Goal: Task Accomplishment & Management: Use online tool/utility

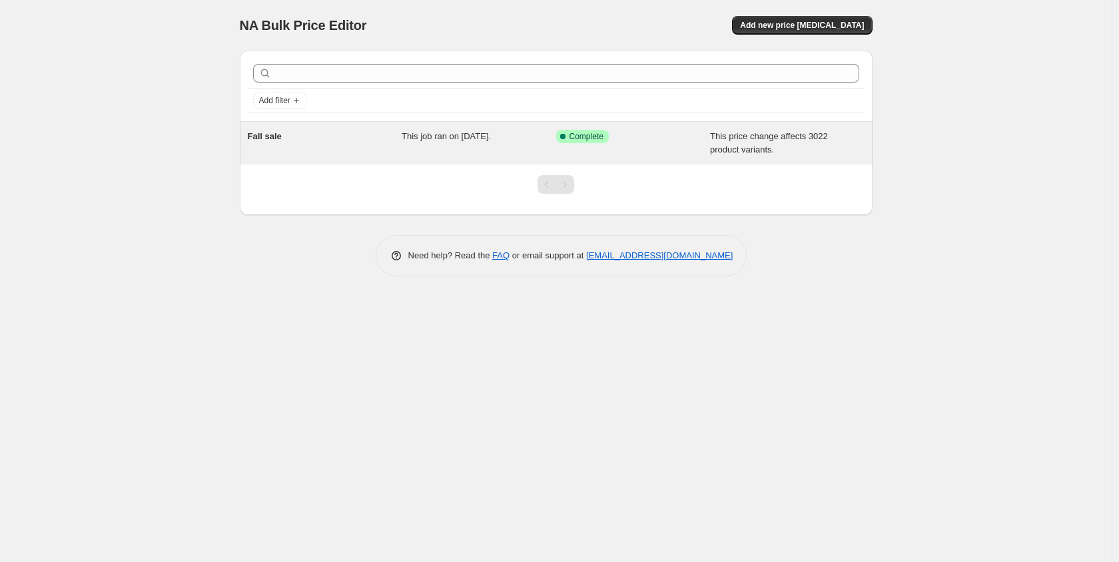
click at [742, 147] on span "This price change affects 3022 product variants." at bounding box center [769, 142] width 118 height 23
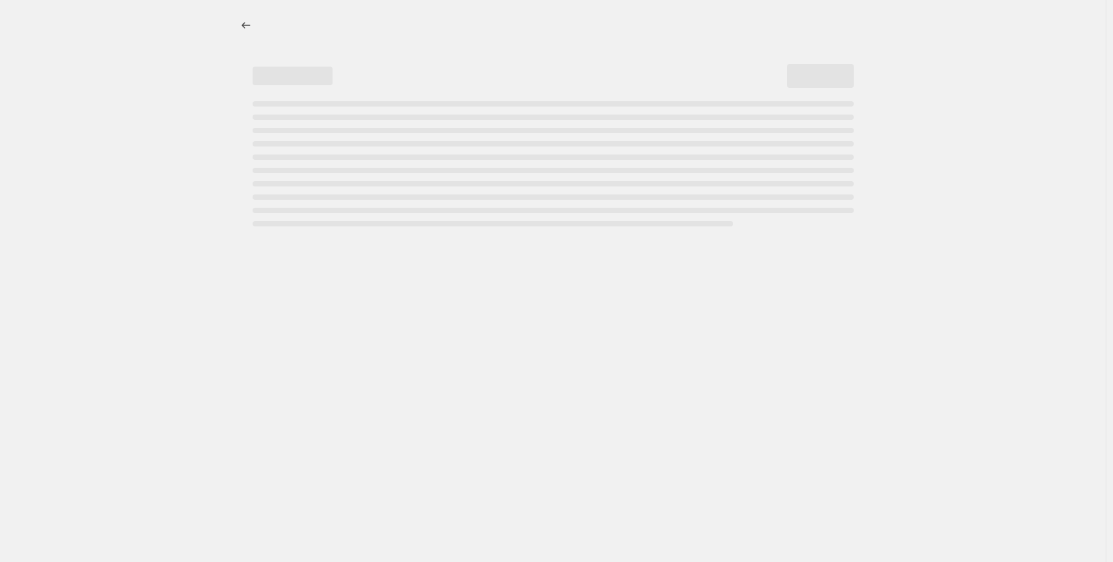
select select "no_change"
select select "pp"
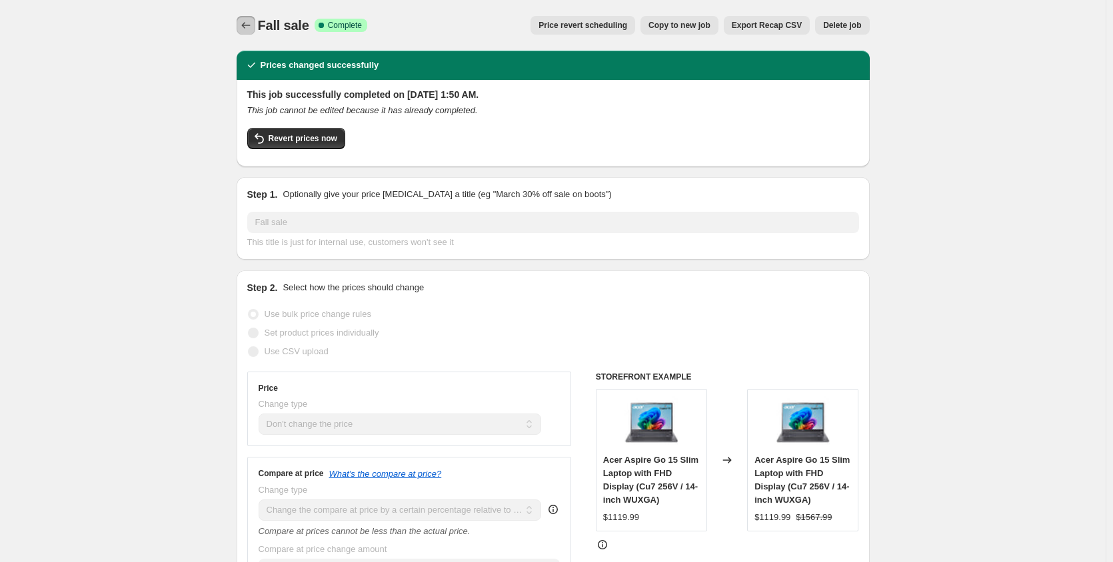
click at [247, 32] on button "Price change jobs" at bounding box center [246, 25] width 19 height 19
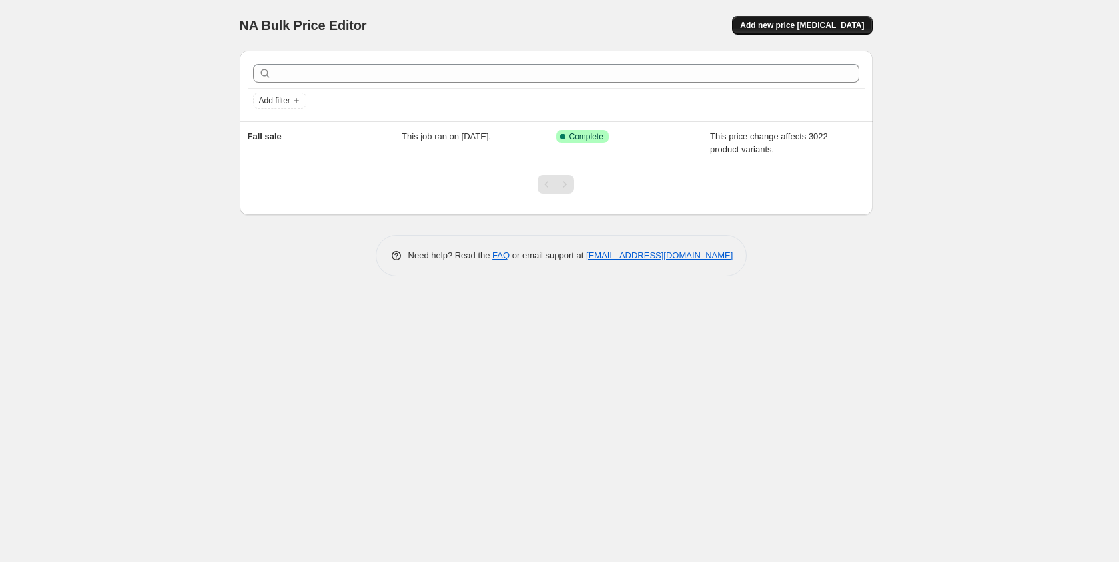
click at [769, 23] on button "Add new price [MEDICAL_DATA]" at bounding box center [802, 25] width 140 height 19
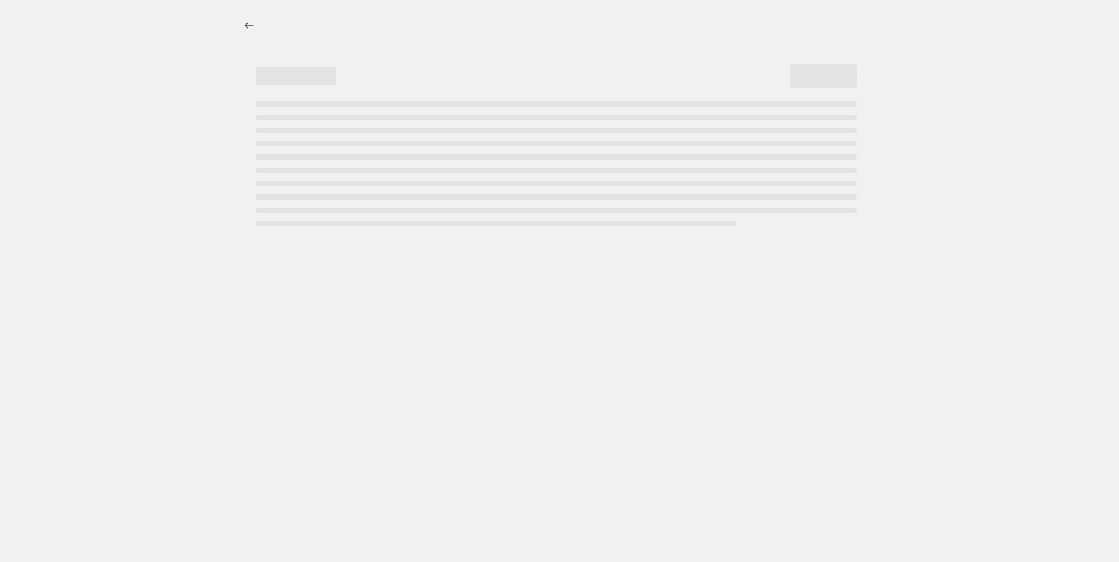
select select "percentage"
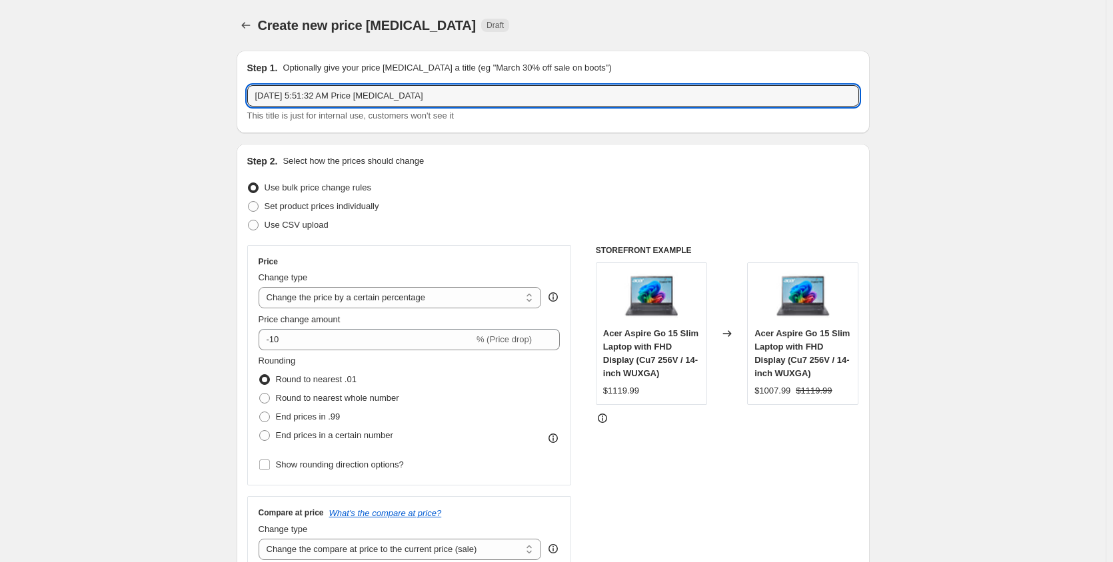
drag, startPoint x: 391, startPoint y: 107, endPoint x: 218, endPoint y: 123, distance: 174.0
type input "Dumb Shit - compare at prices to 0"
click at [440, 306] on select "Change the price to a certain amount Change the price by a certain amount Chang…" at bounding box center [399, 297] width 283 height 21
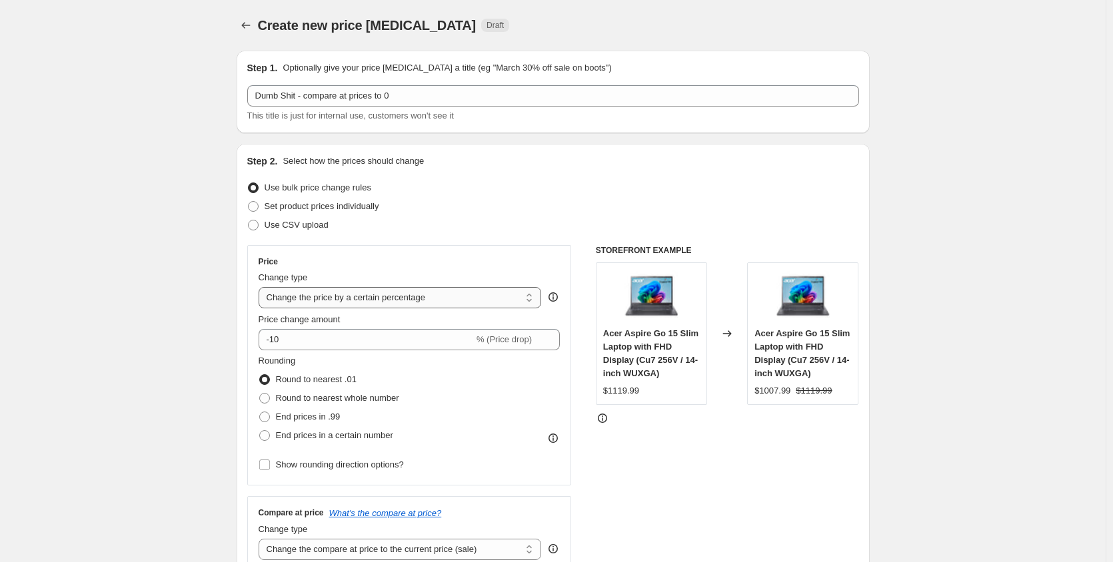
select select "no_change"
click at [261, 287] on select "Change the price to a certain amount Change the price by a certain amount Chang…" at bounding box center [399, 297] width 283 height 21
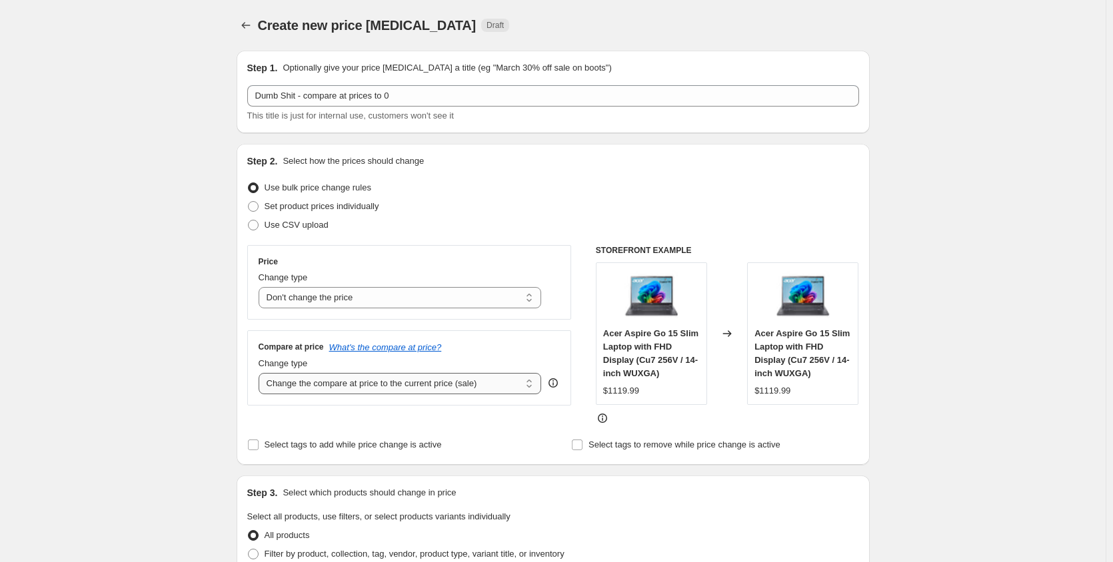
click at [348, 388] on select "Change the compare at price to the current price (sale) Change the compare at p…" at bounding box center [399, 383] width 283 height 21
click at [261, 373] on select "Change the compare at price to the current price (sale) Change the compare at p…" at bounding box center [399, 383] width 283 height 21
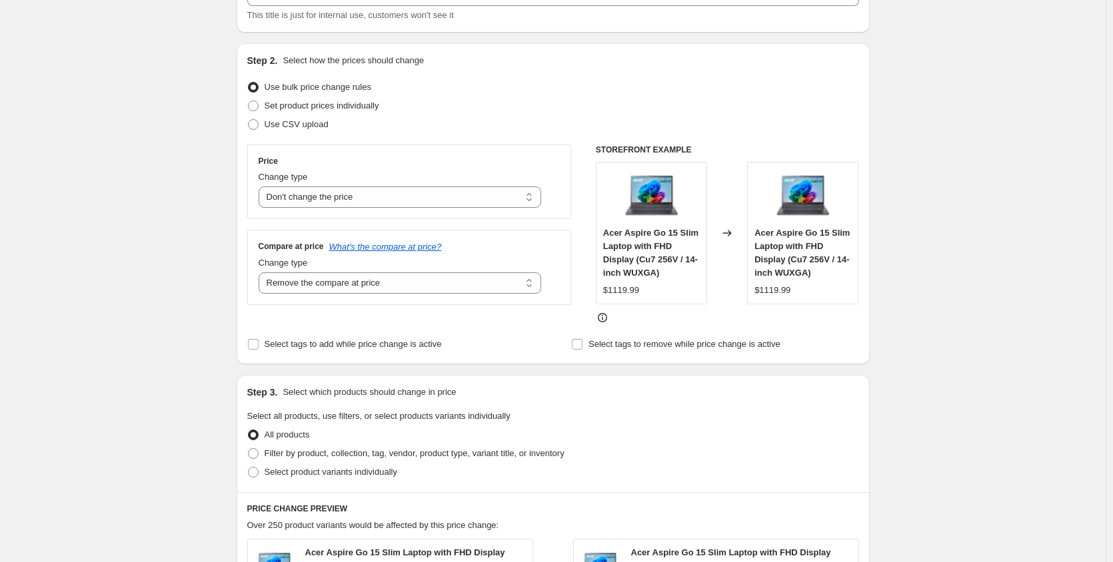
scroll to position [133, 0]
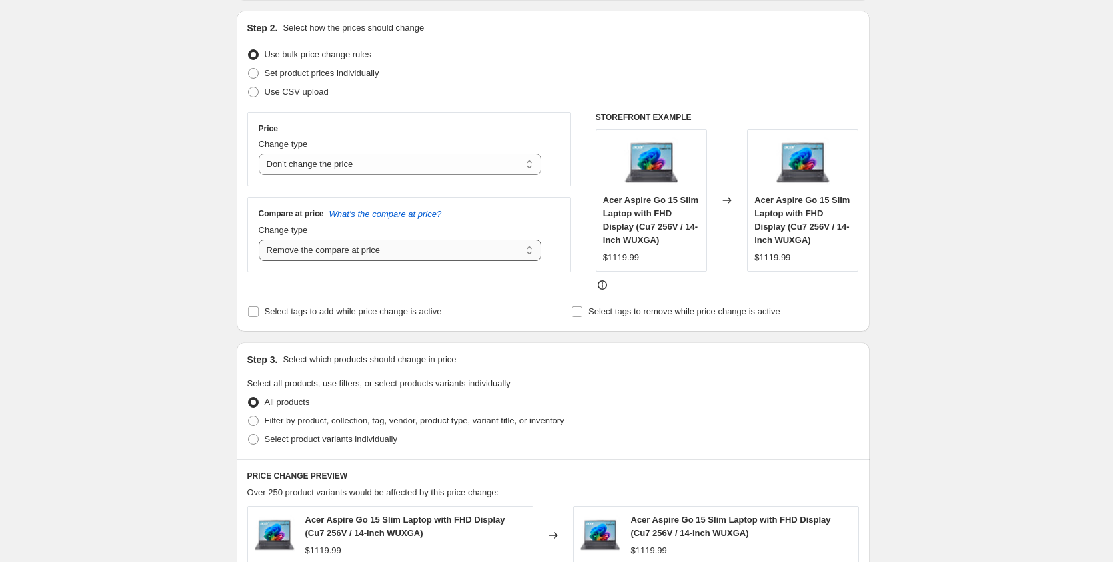
click at [390, 242] on select "Change the compare at price to the current price (sale) Change the compare at p…" at bounding box center [399, 250] width 283 height 21
click at [261, 240] on select "Change the compare at price to the current price (sale) Change the compare at p…" at bounding box center [399, 250] width 283 height 21
click at [389, 250] on select "Change the compare at price to the current price (sale) Change the compare at p…" at bounding box center [399, 250] width 283 height 21
click at [261, 240] on select "Change the compare at price to the current price (sale) Change the compare at p…" at bounding box center [399, 250] width 283 height 21
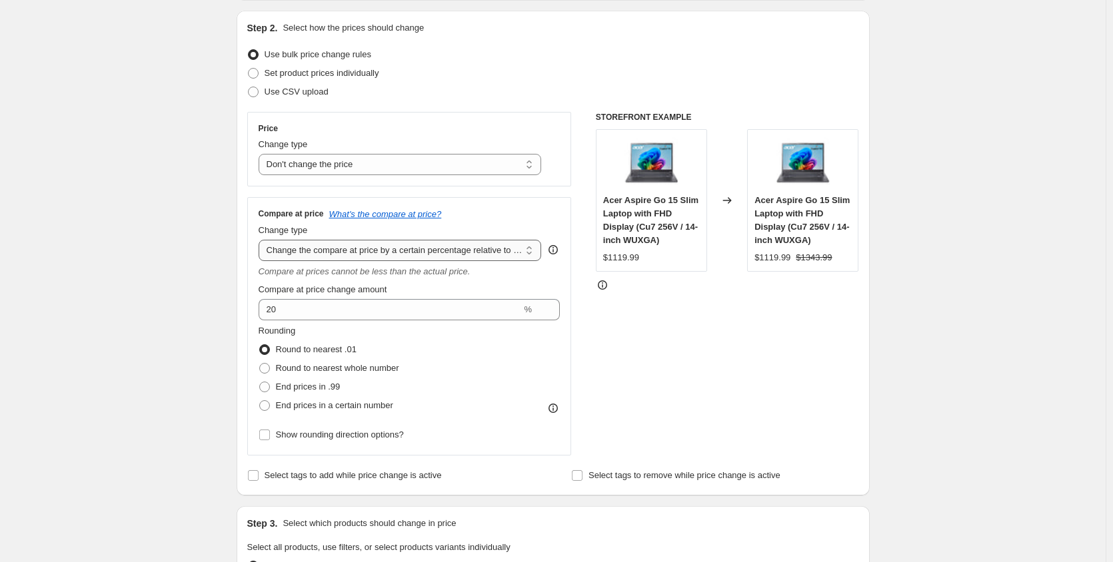
click at [380, 250] on select "Change the compare at price to the current price (sale) Change the compare at p…" at bounding box center [399, 250] width 283 height 21
select select "remove"
click at [261, 240] on select "Change the compare at price to the current price (sale) Change the compare at p…" at bounding box center [399, 250] width 283 height 21
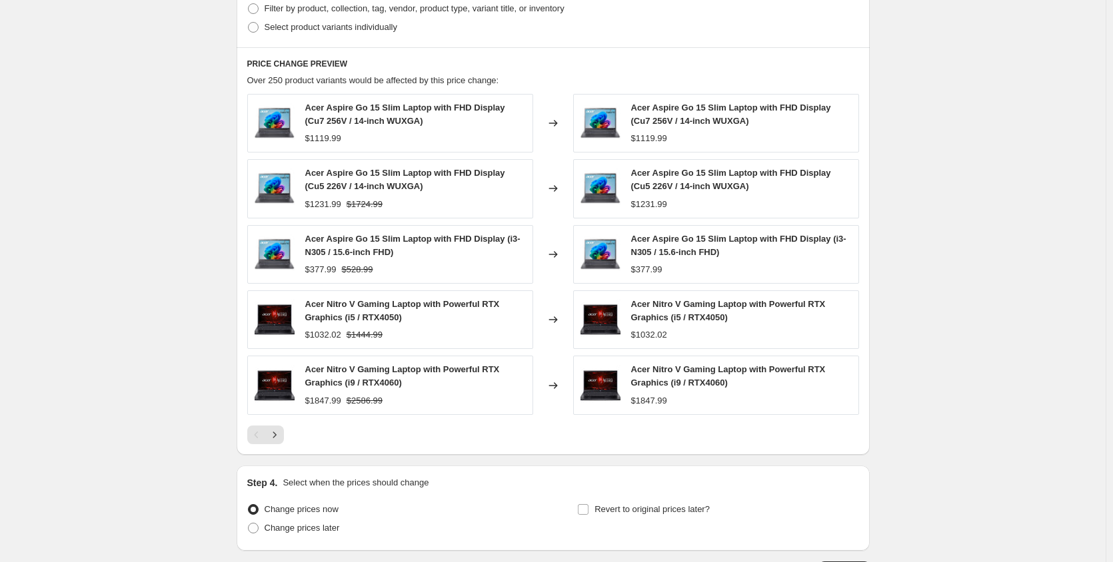
scroll to position [645, 0]
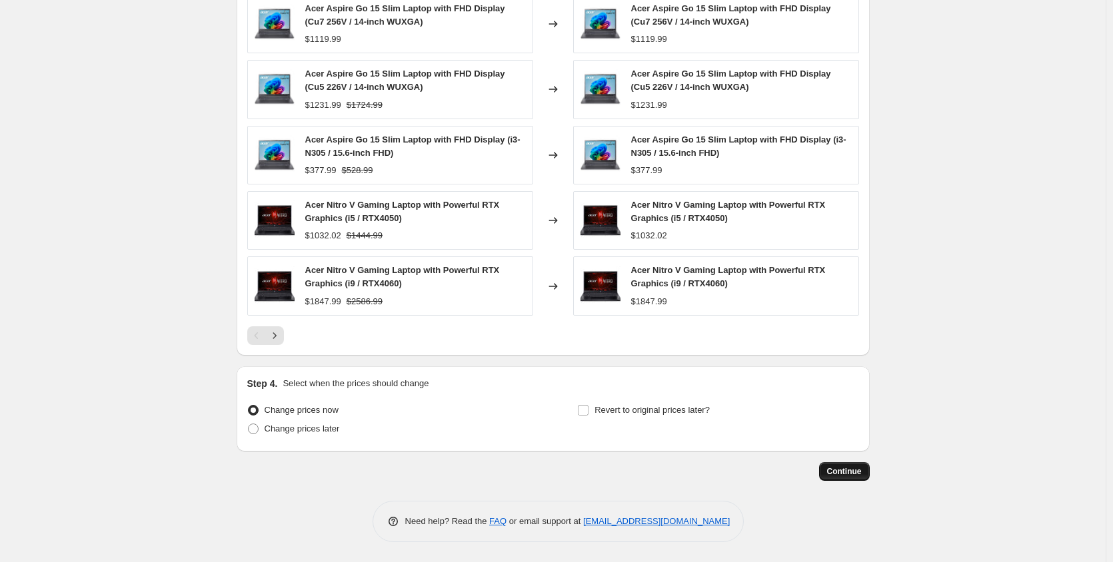
click at [867, 467] on button "Continue" at bounding box center [844, 471] width 51 height 19
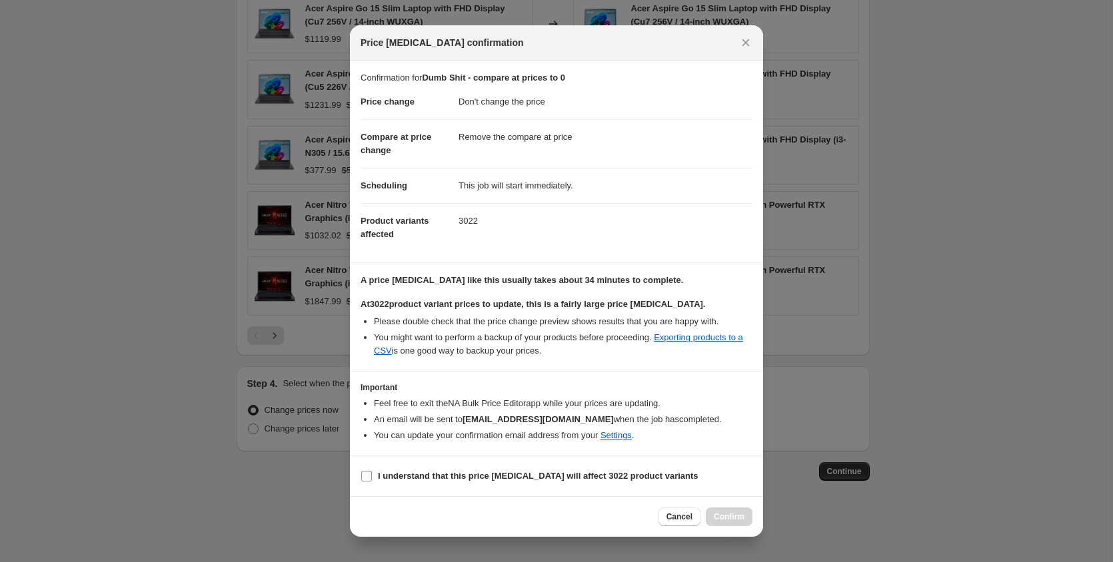
click at [402, 482] on span "I understand that this price change job will affect 3022 product variants" at bounding box center [538, 476] width 320 height 13
click at [372, 482] on input "I understand that this price change job will affect 3022 product variants" at bounding box center [366, 476] width 11 height 11
checkbox input "true"
click at [735, 524] on button "Confirm" at bounding box center [729, 517] width 47 height 19
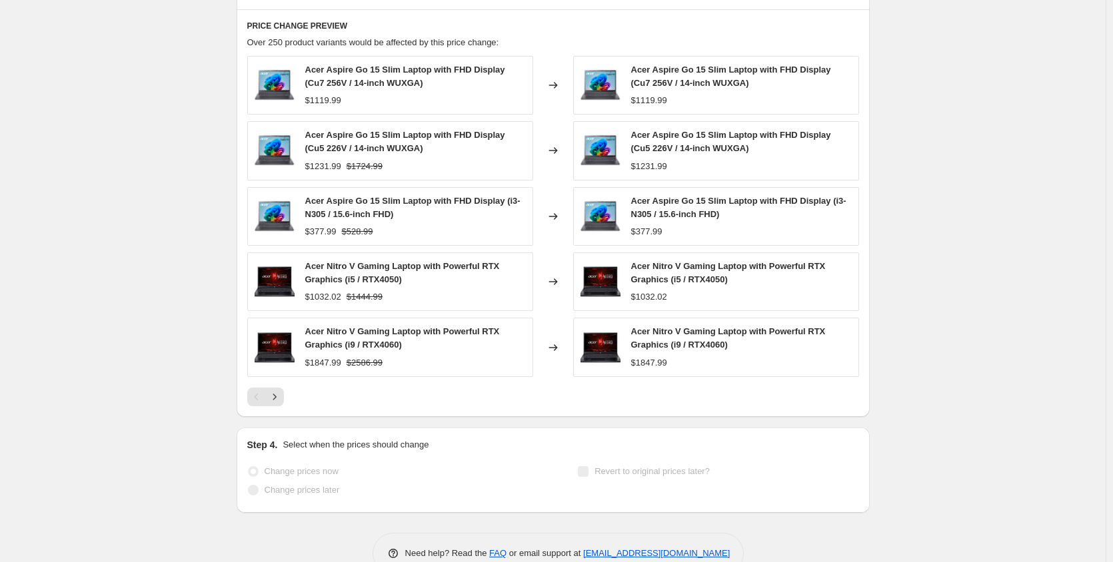
scroll to position [680, 0]
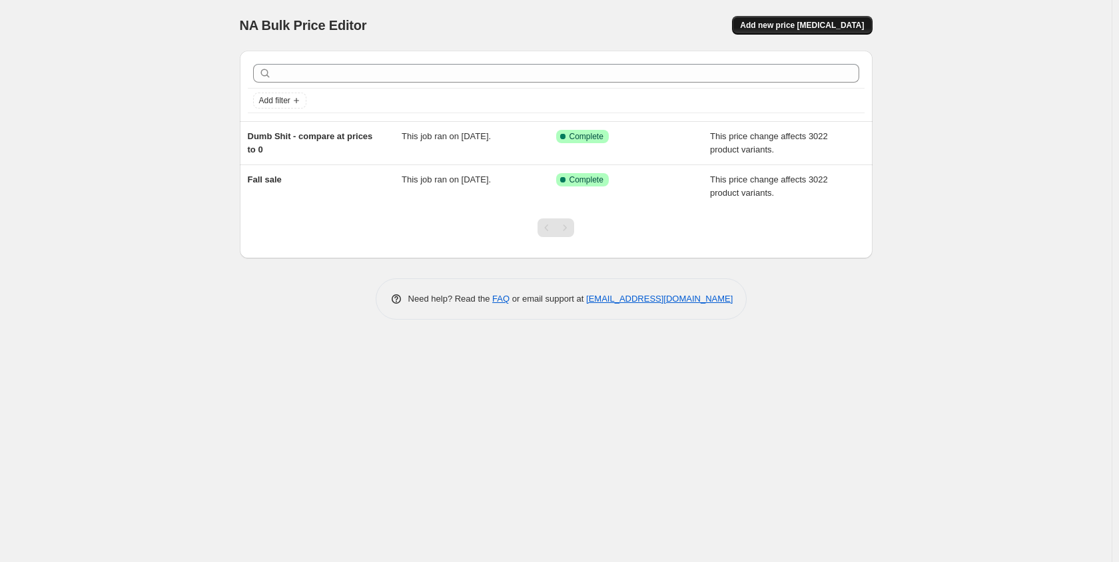
click at [781, 26] on span "Add new price [MEDICAL_DATA]" at bounding box center [802, 25] width 124 height 11
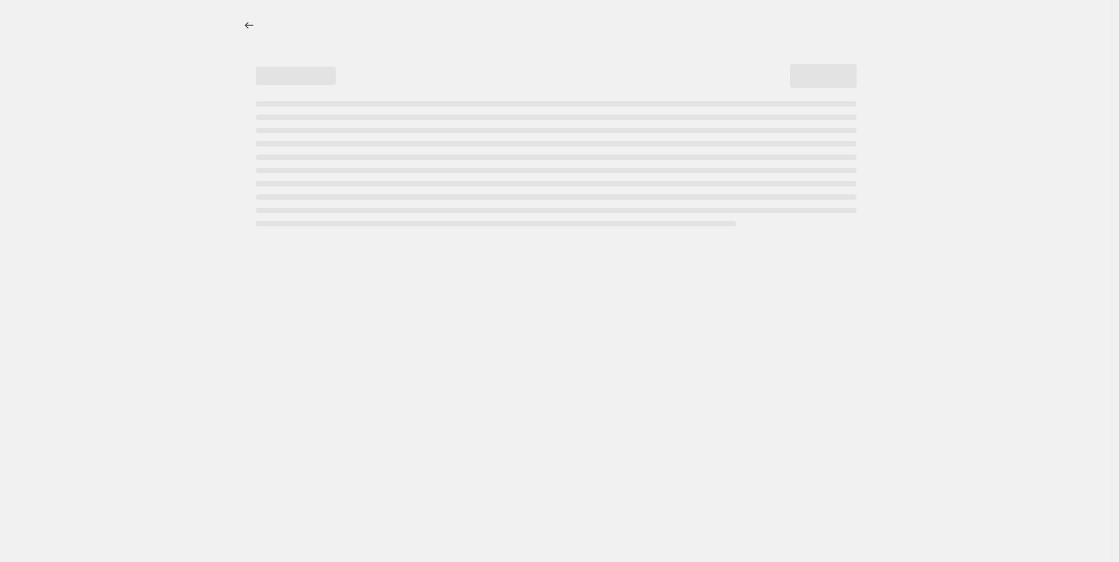
select select "percentage"
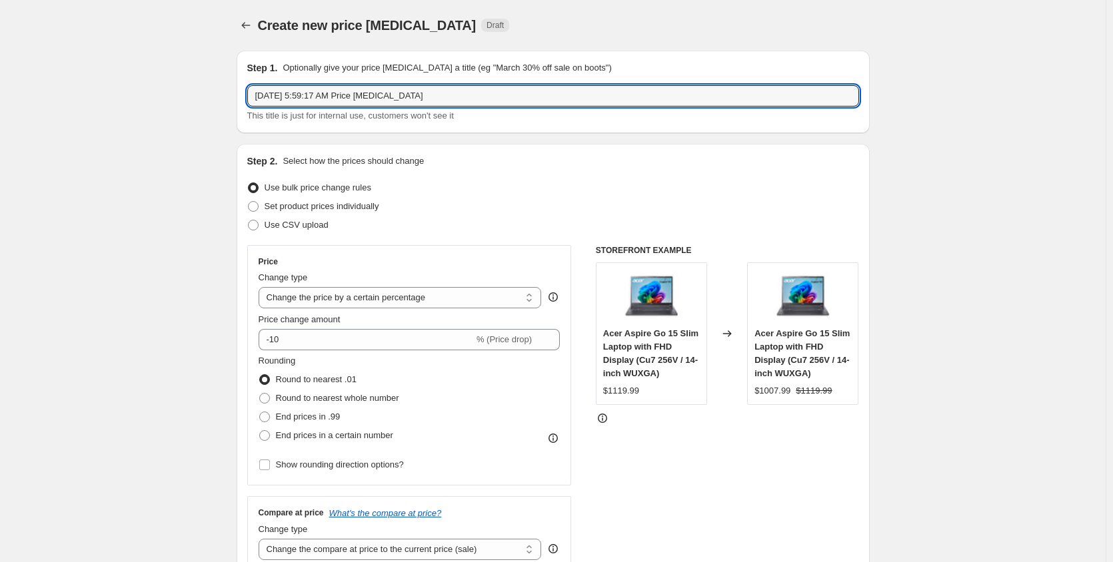
drag, startPoint x: 450, startPoint y: 95, endPoint x: 225, endPoint y: 107, distance: 226.1
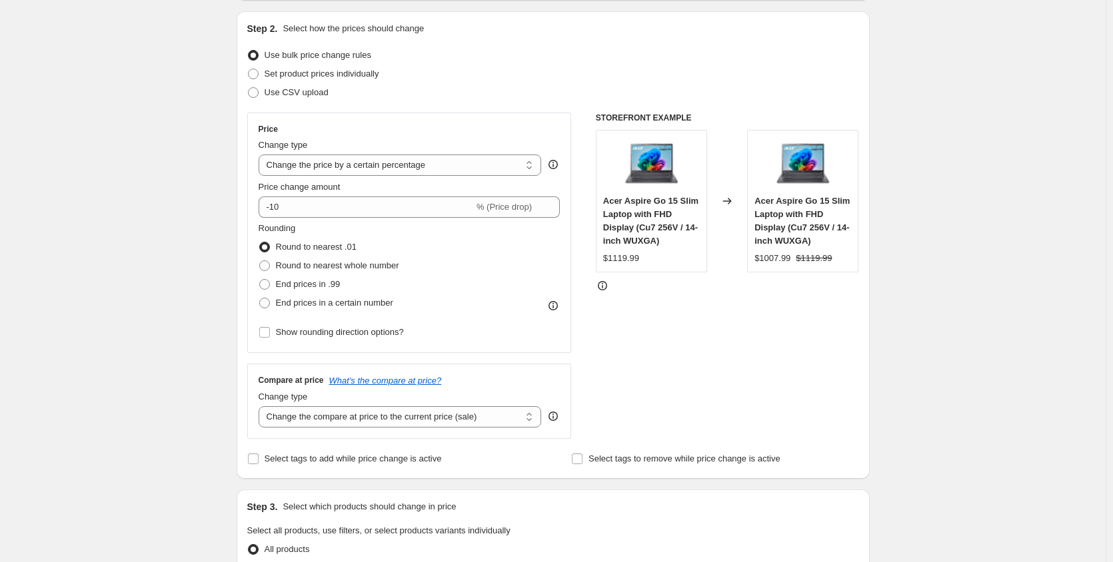
scroll to position [133, 0]
type input "DUmb Shit - compare at price fall savings"
click at [416, 164] on select "Change the price to a certain amount Change the price by a certain amount Chang…" at bounding box center [399, 164] width 283 height 21
select select "no_change"
click at [261, 154] on select "Change the price to a certain amount Change the price by a certain amount Chang…" at bounding box center [399, 164] width 283 height 21
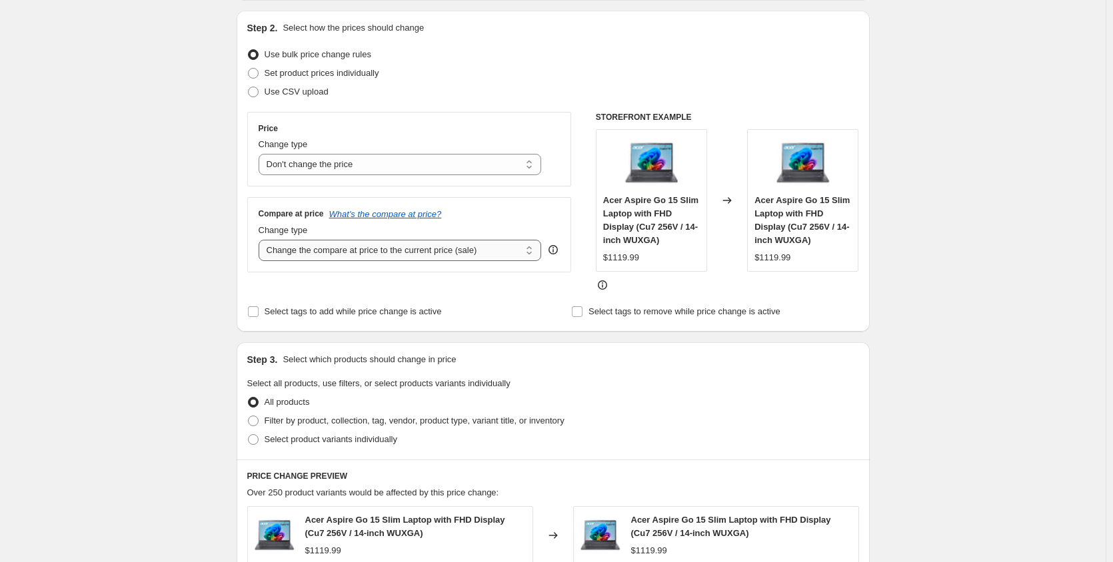
click at [333, 250] on select "Change the compare at price to the current price (sale) Change the compare at p…" at bounding box center [399, 250] width 283 height 21
select select "pp"
click at [261, 240] on select "Change the compare at price to the current price (sale) Change the compare at p…" at bounding box center [399, 250] width 283 height 21
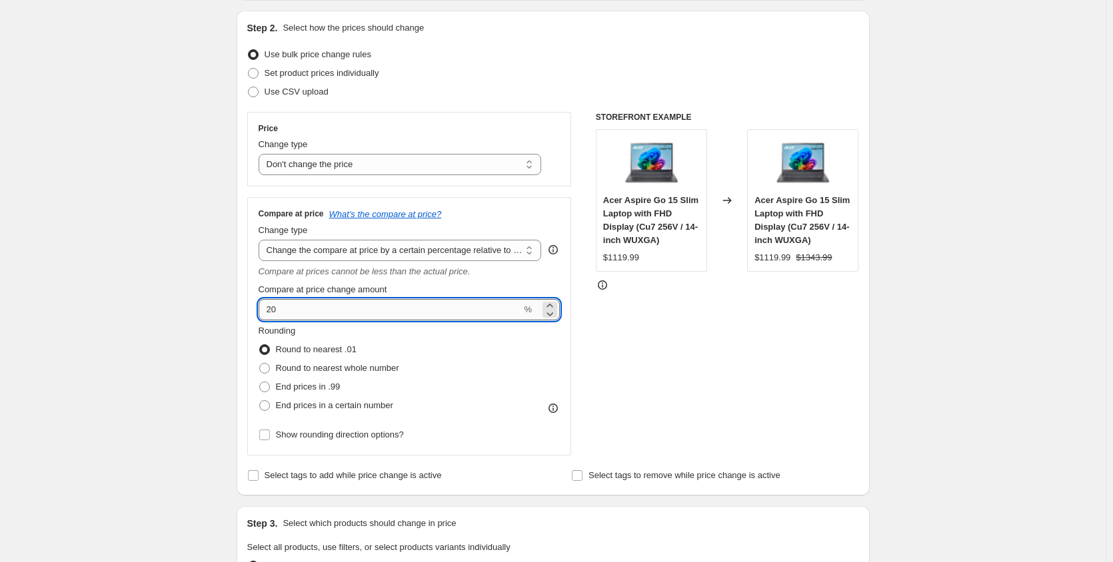
drag, startPoint x: 353, startPoint y: 312, endPoint x: 263, endPoint y: 314, distance: 90.0
click at [263, 314] on input "20" at bounding box center [389, 309] width 263 height 21
type input "4"
type input "50"
click at [294, 392] on span "End prices in .99" at bounding box center [308, 387] width 65 height 10
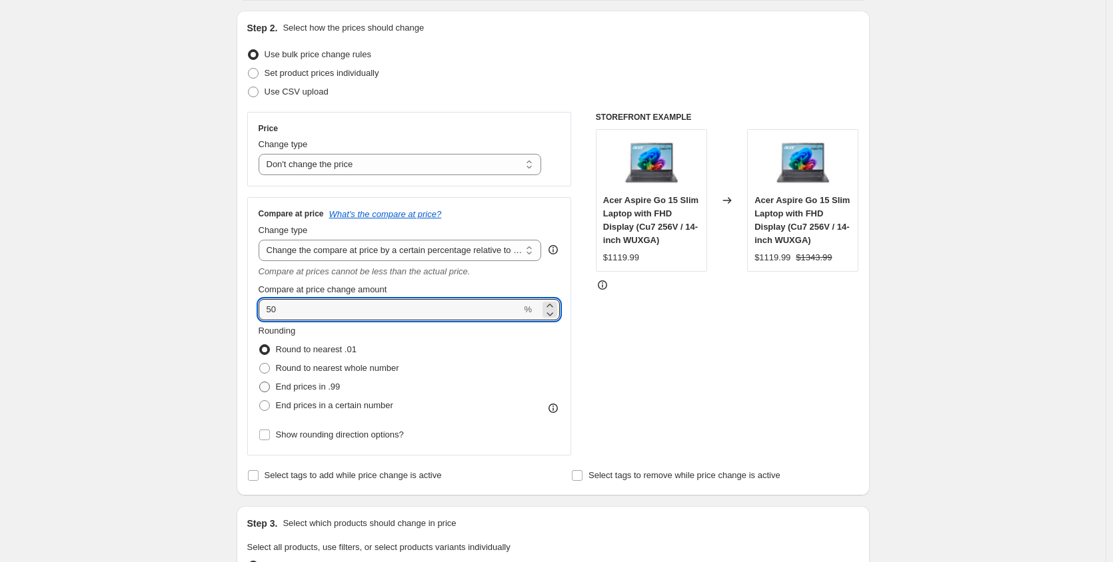
click at [260, 382] on input "End prices in .99" at bounding box center [259, 382] width 1 height 1
radio input "true"
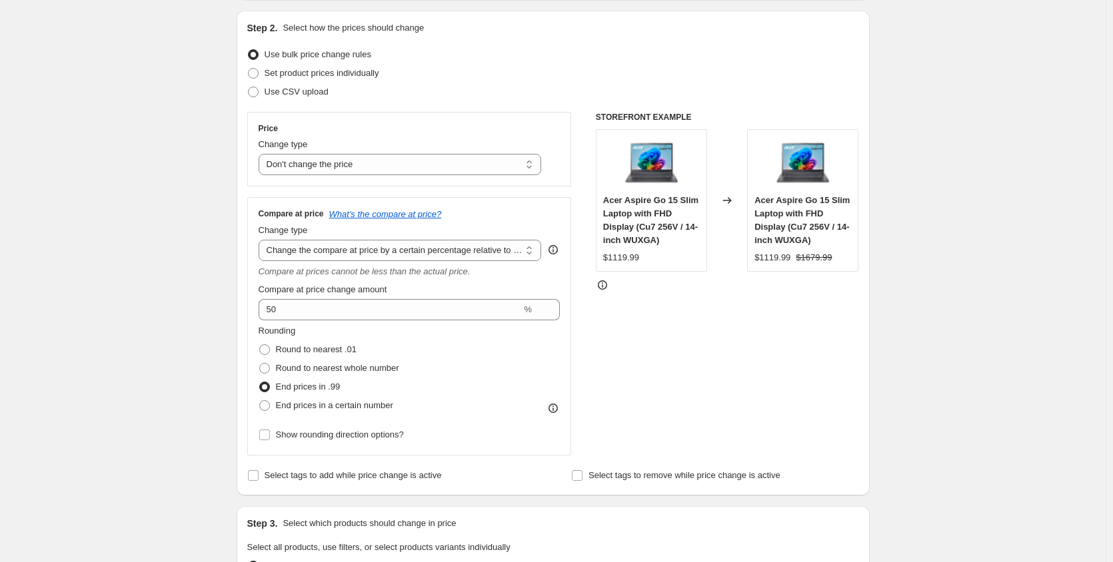
click at [708, 356] on div "STOREFRONT EXAMPLE Acer Aspire Go 15 Slim Laptop with FHD Display (Cu7 256V / 1…" at bounding box center [727, 284] width 263 height 344
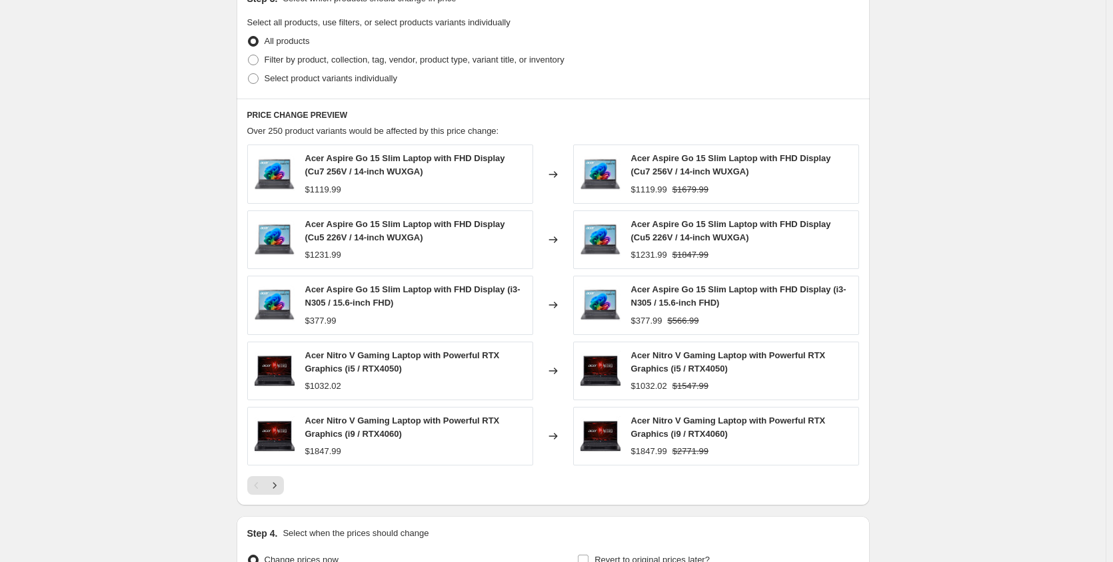
scroll to position [809, 0]
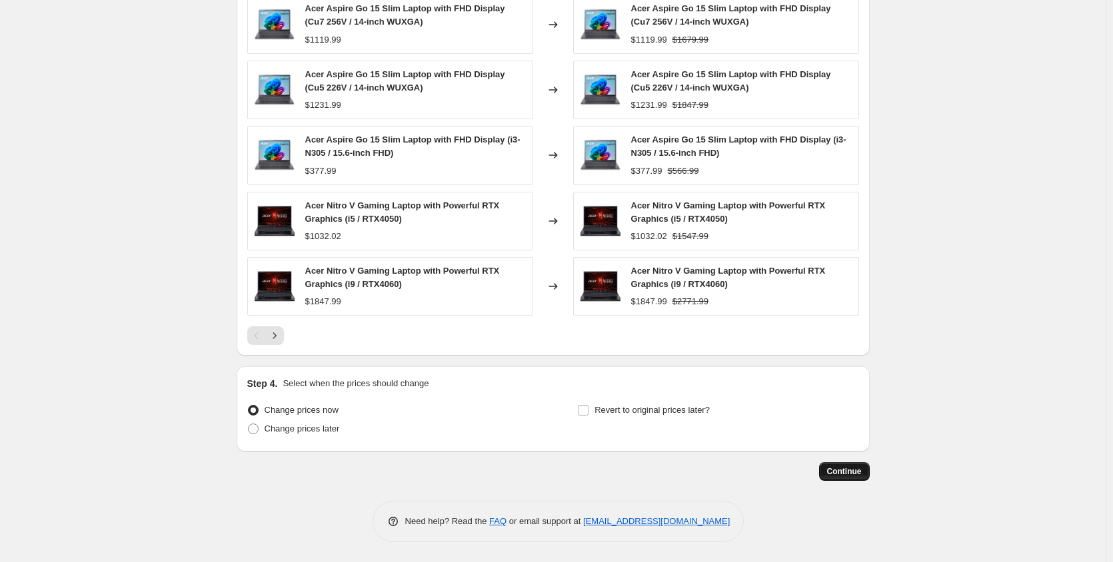
click at [856, 464] on button "Continue" at bounding box center [844, 471] width 51 height 19
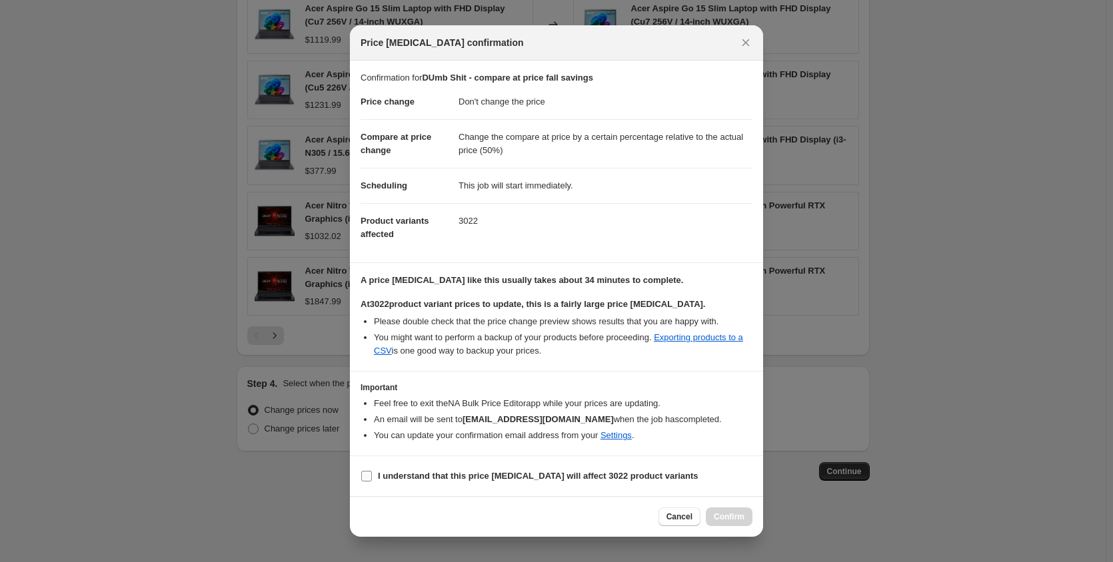
click at [395, 481] on b "I understand that this price change job will affect 3022 product variants" at bounding box center [538, 476] width 320 height 10
click at [372, 482] on input "I understand that this price change job will affect 3022 product variants" at bounding box center [366, 476] width 11 height 11
checkbox input "true"
click at [721, 512] on button "Confirm" at bounding box center [729, 517] width 47 height 19
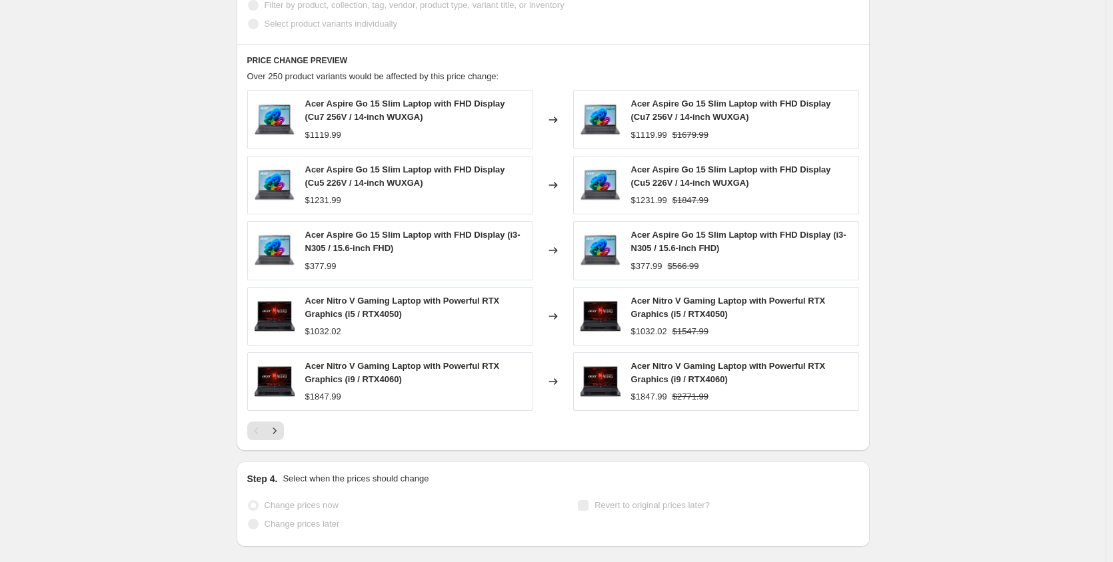
scroll to position [843, 0]
